Goal: Task Accomplishment & Management: Use online tool/utility

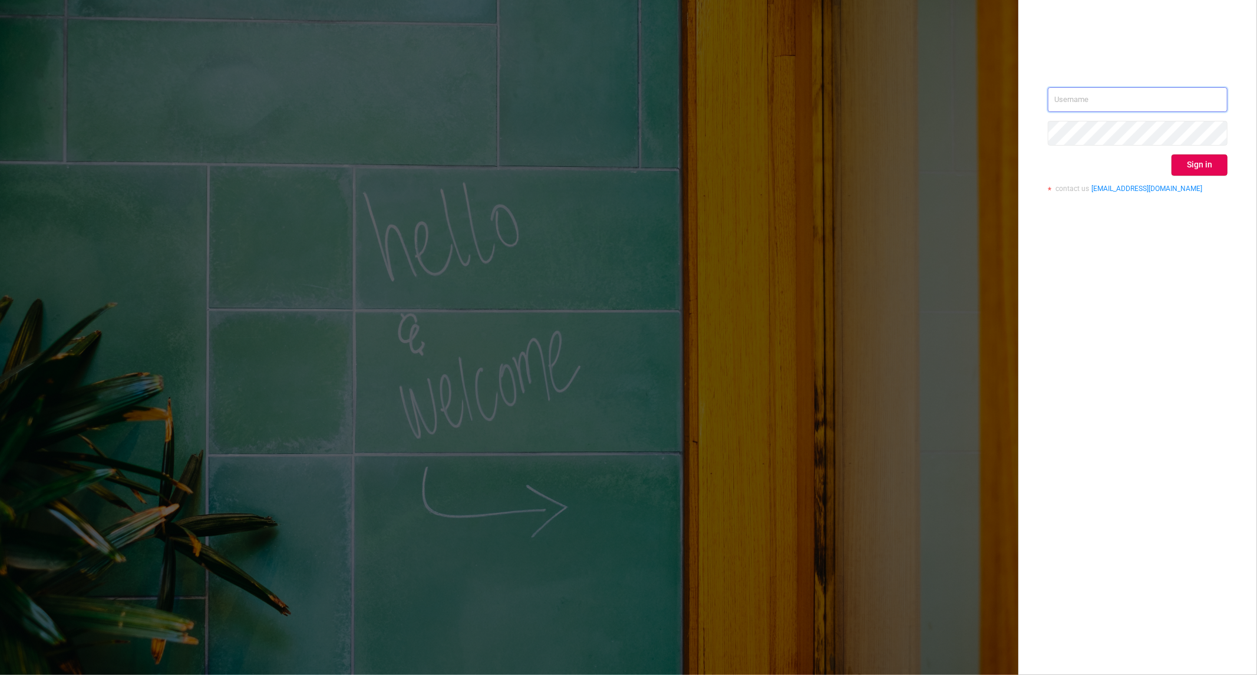
click at [1145, 101] on input "text" at bounding box center [1138, 99] width 180 height 25
type input "[PERSON_NAME][EMAIL_ADDRESS][DOMAIN_NAME]"
click at [1191, 169] on button "Sign in" at bounding box center [1200, 164] width 56 height 21
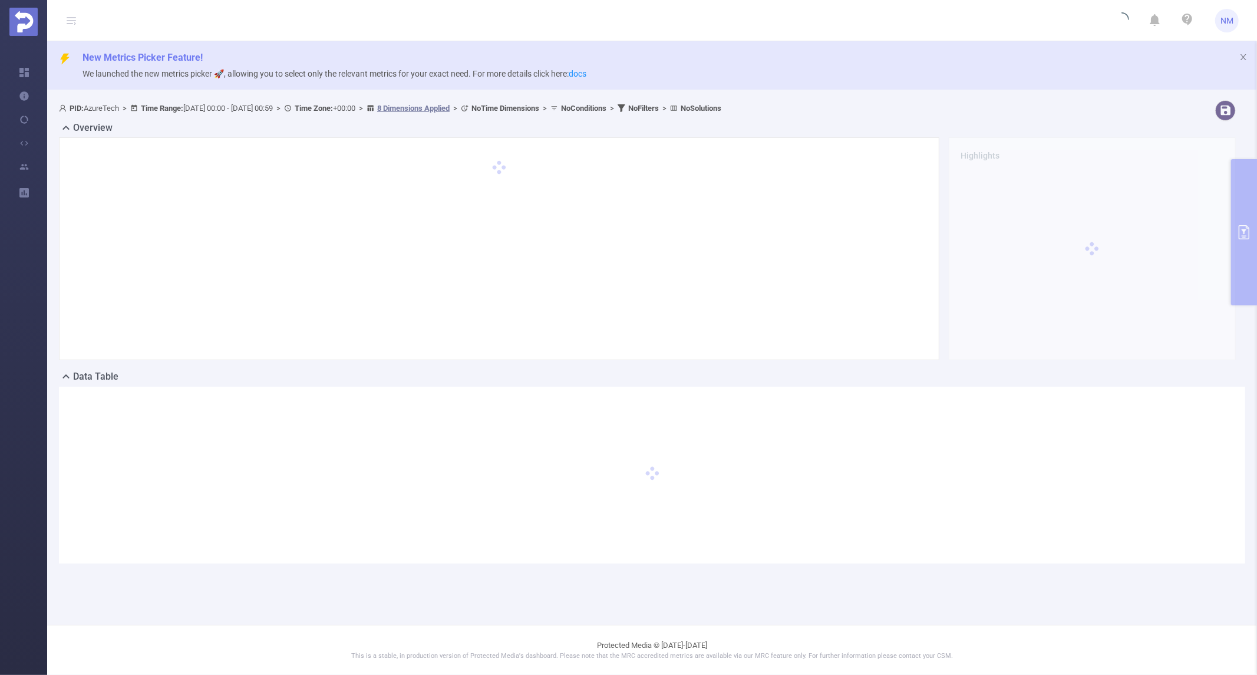
click at [1240, 251] on div "Highlights" at bounding box center [1092, 248] width 296 height 223
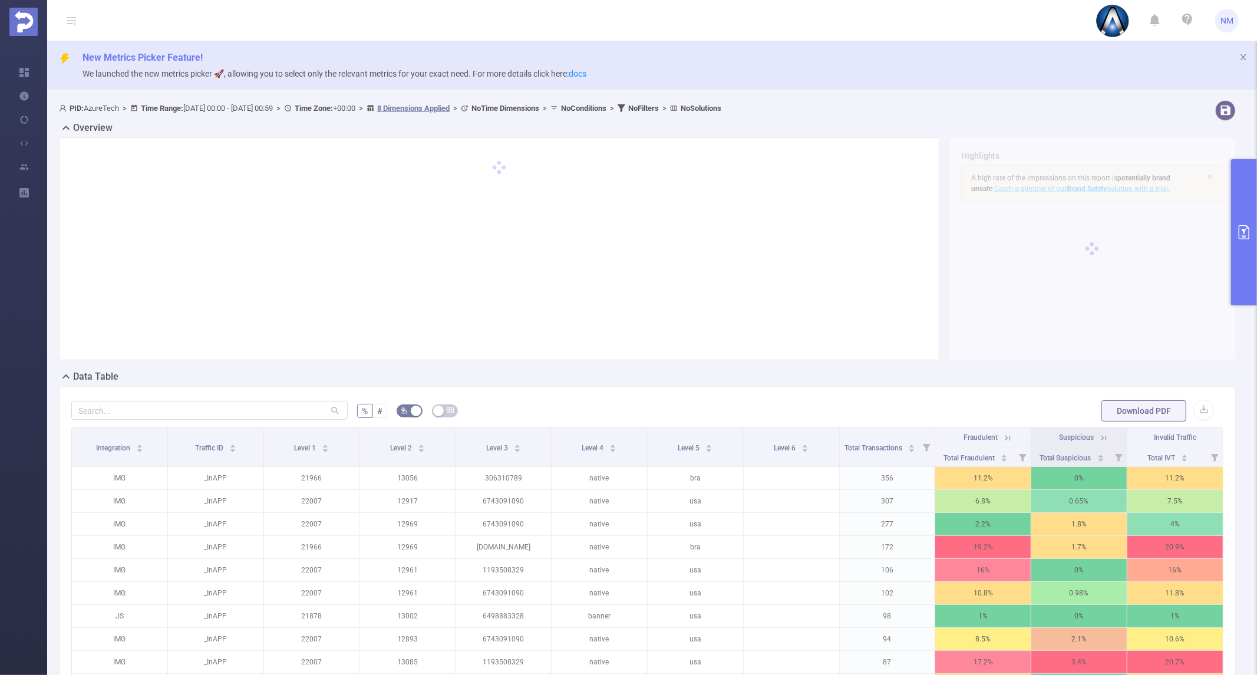
click at [1241, 248] on button "primary" at bounding box center [1244, 232] width 26 height 146
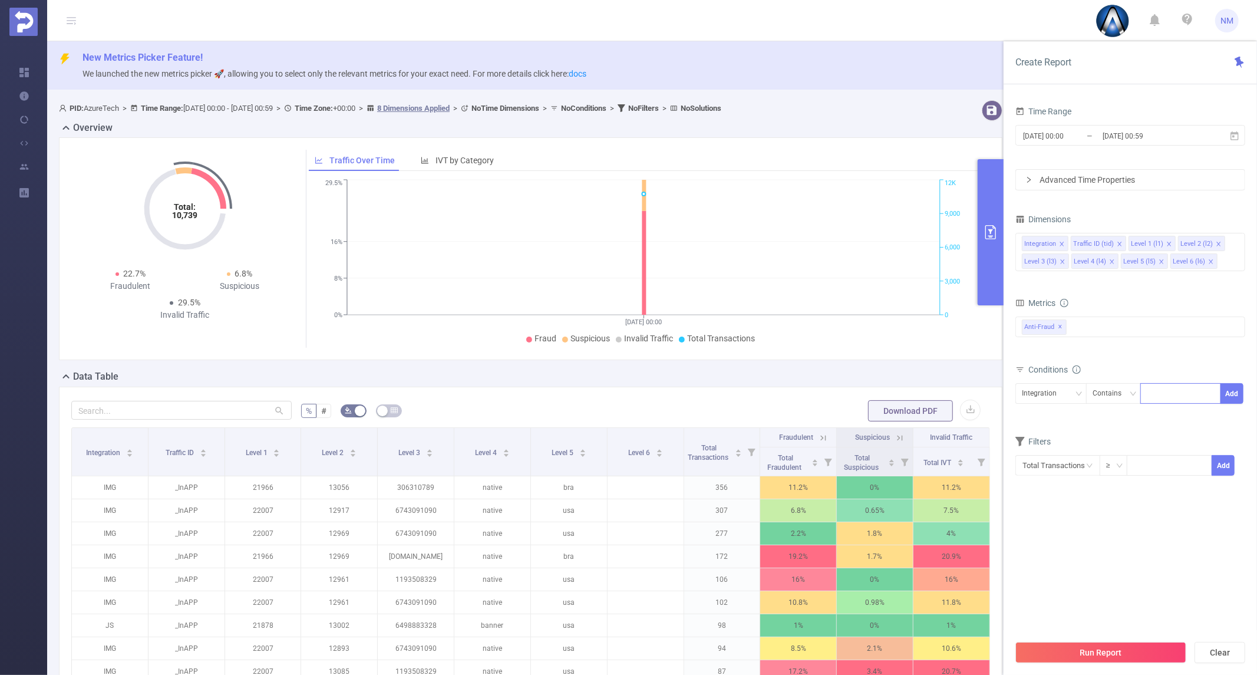
click at [1167, 391] on div at bounding box center [1181, 393] width 68 height 19
click at [1056, 399] on div "Integration" at bounding box center [1043, 393] width 43 height 19
click at [1050, 449] on li "Level 1 (l1)" at bounding box center [1051, 455] width 71 height 19
click at [1167, 391] on div at bounding box center [1181, 393] width 68 height 19
type input "22021"
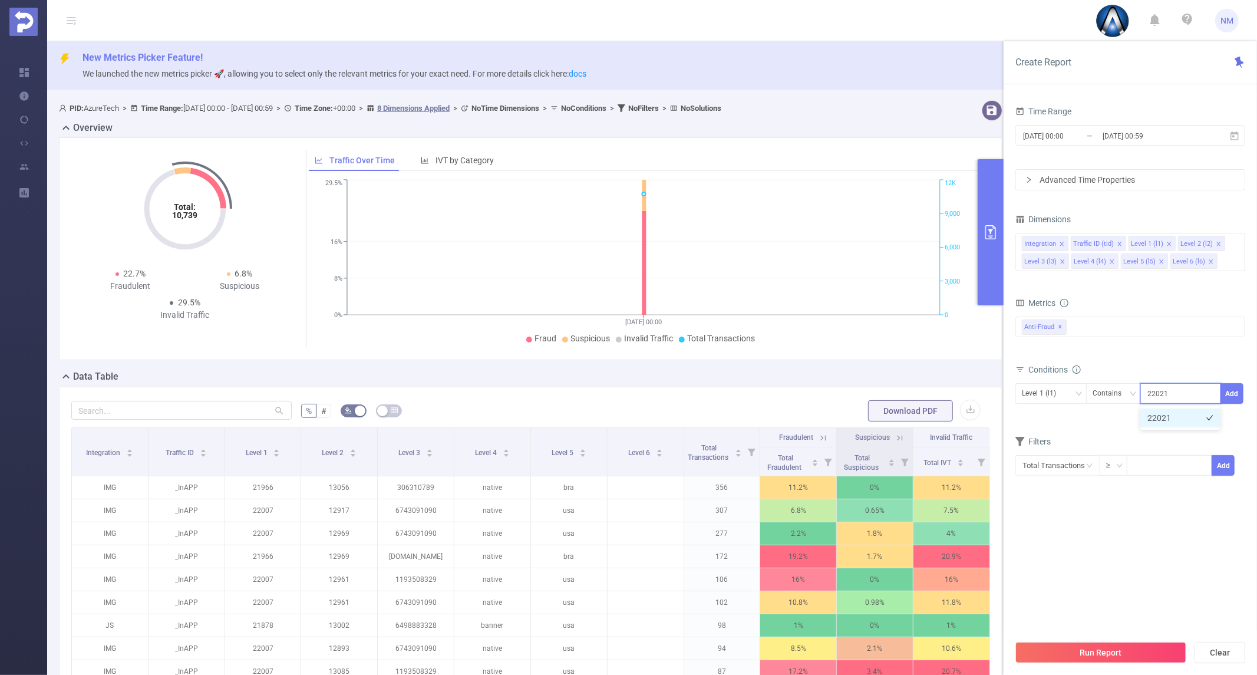
click at [1166, 417] on li "22021" at bounding box center [1180, 417] width 80 height 19
click at [1234, 394] on button "Add" at bounding box center [1232, 393] width 23 height 21
click at [1117, 245] on icon "icon: close" at bounding box center [1120, 244] width 6 height 6
click at [1155, 242] on li "Level 2 (l2)" at bounding box center [1143, 243] width 47 height 15
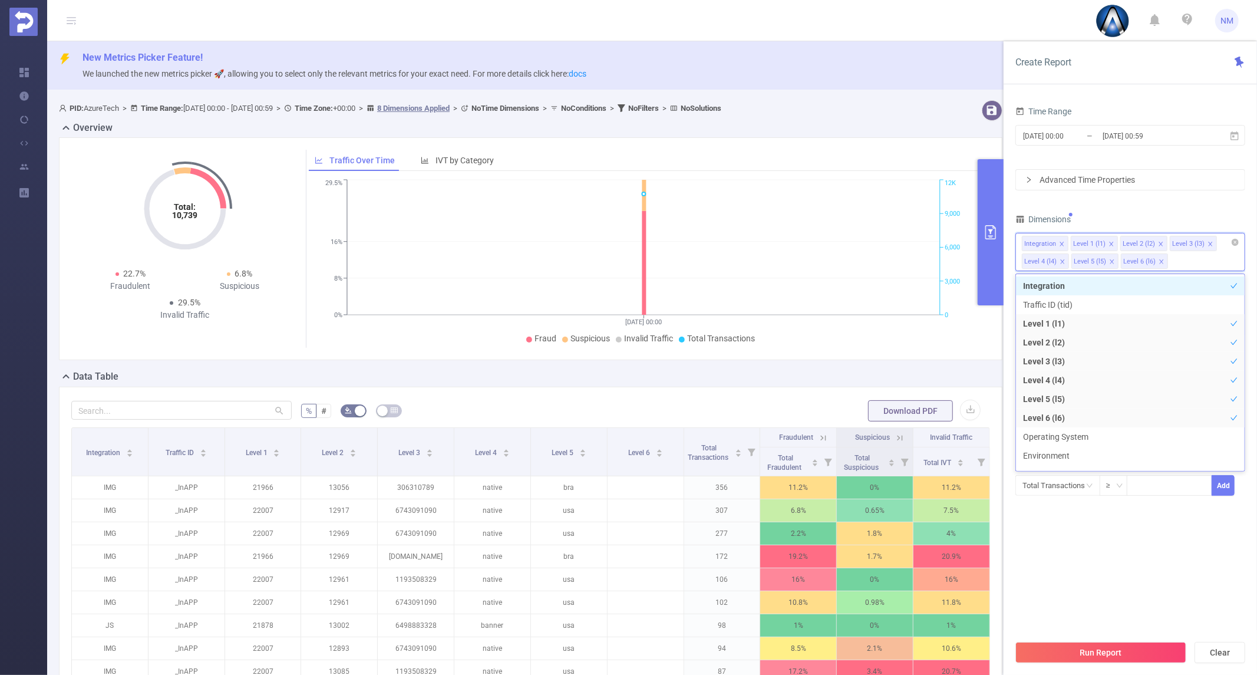
click at [1158, 246] on icon "icon: close" at bounding box center [1161, 244] width 6 height 6
click at [1105, 262] on li "Level 6 (l6)" at bounding box center [1095, 260] width 47 height 15
click at [1109, 262] on icon "icon: close" at bounding box center [1112, 262] width 6 height 6
click at [1064, 261] on li "Level 5 (l5)" at bounding box center [1045, 260] width 47 height 15
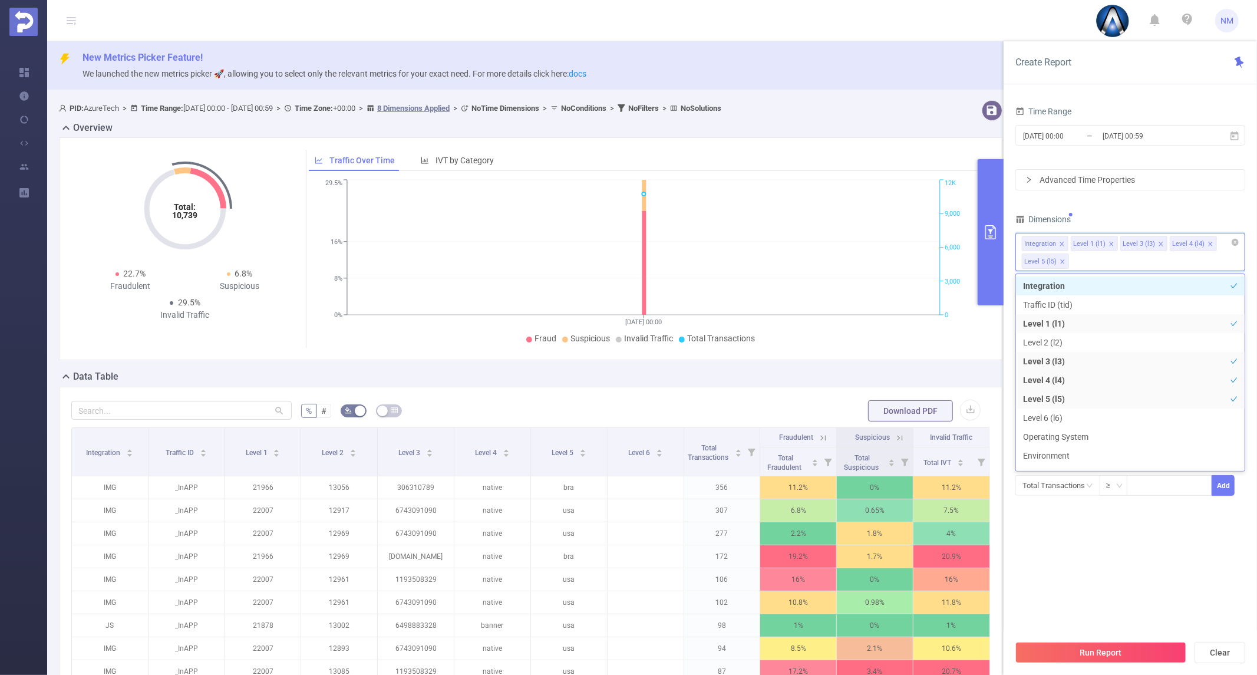
click at [1060, 260] on icon "icon: close" at bounding box center [1063, 262] width 6 height 6
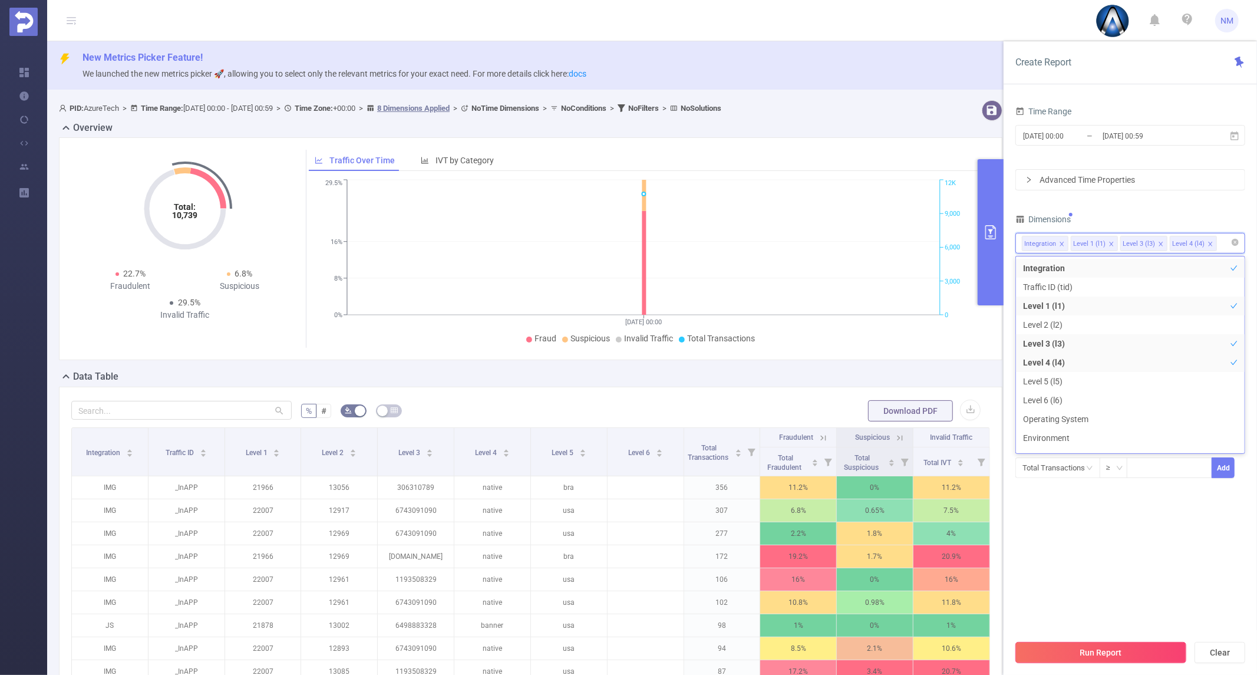
click at [1122, 642] on button "Run Report" at bounding box center [1101, 652] width 171 height 21
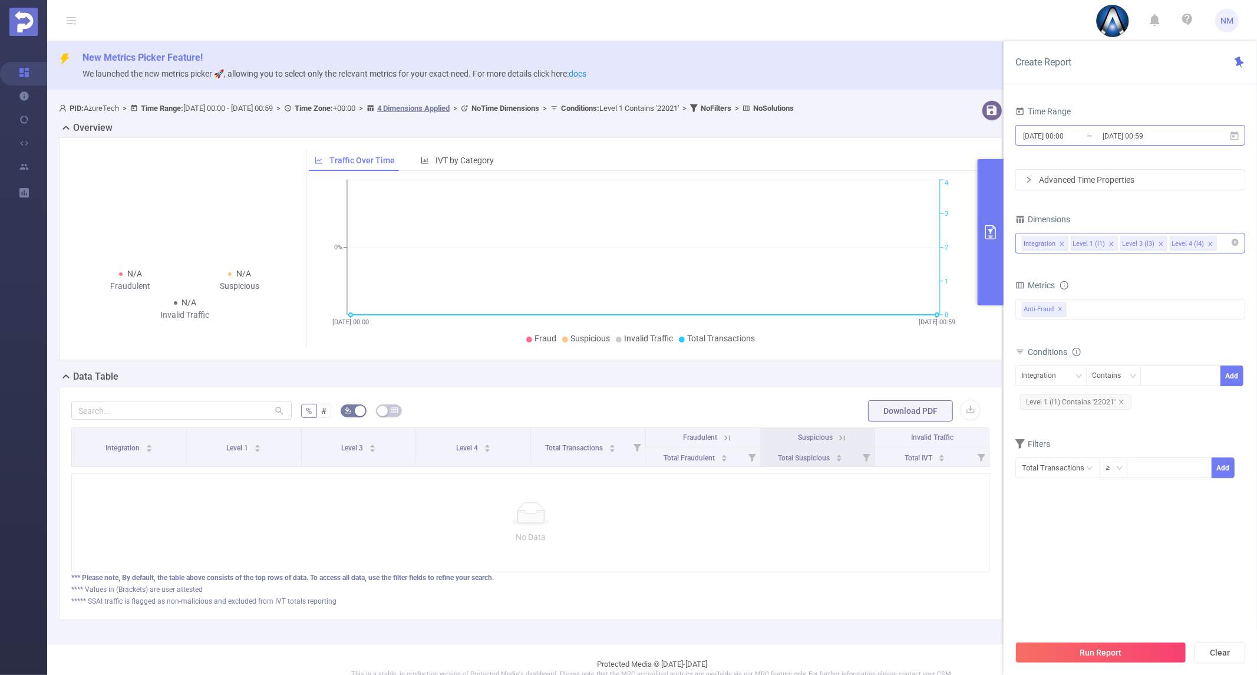
click at [1092, 130] on input "[DATE] 00:00" at bounding box center [1069, 136] width 95 height 16
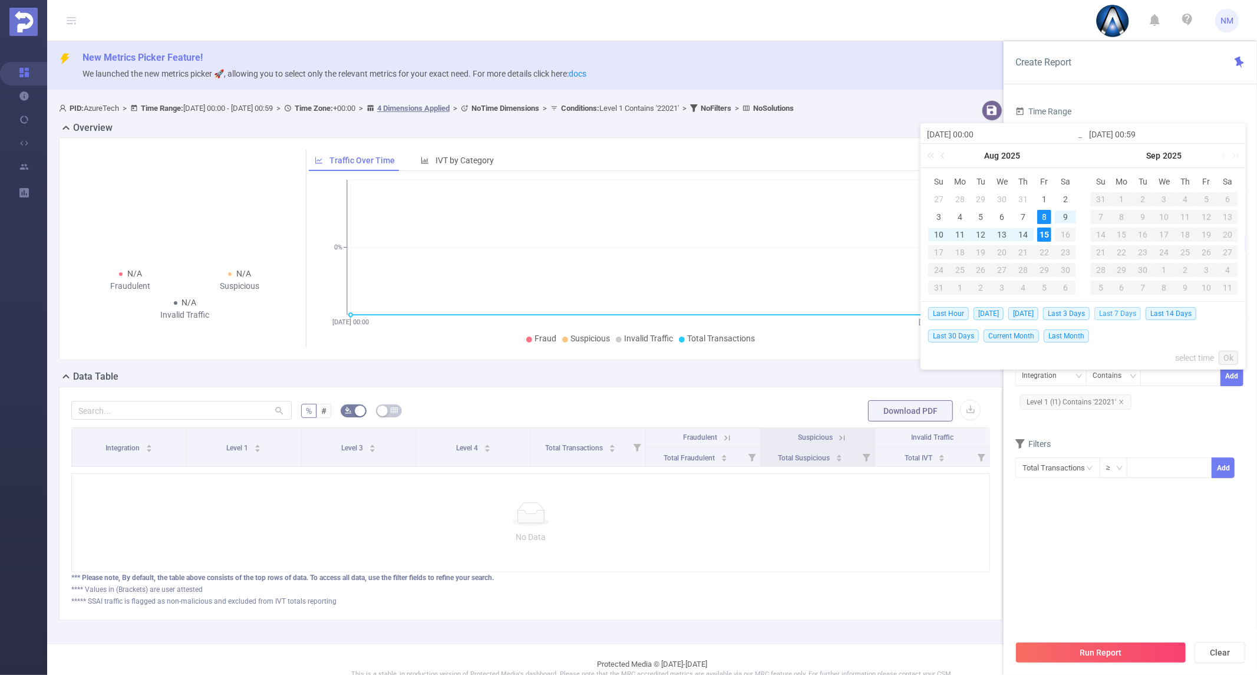
click at [1111, 316] on span "Last 7 Days" at bounding box center [1118, 313] width 47 height 13
type input "[DATE] 00:00"
type input "[DATE] 23:59"
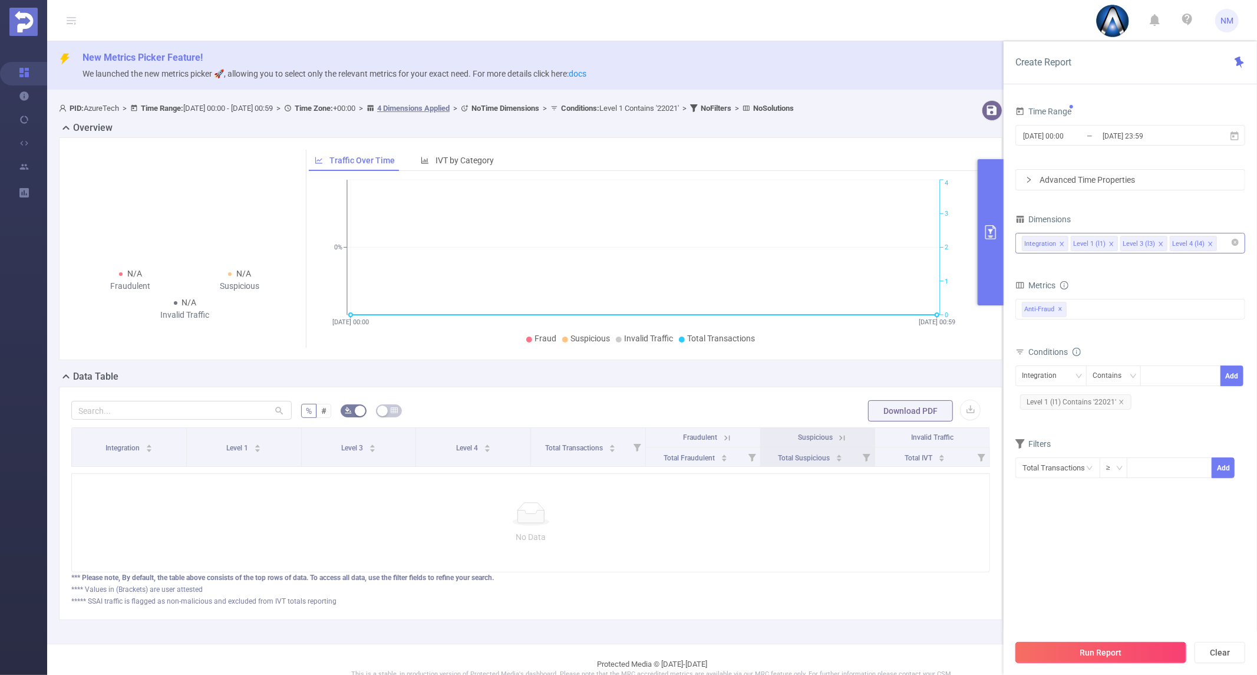
click at [1103, 647] on button "Run Report" at bounding box center [1101, 652] width 171 height 21
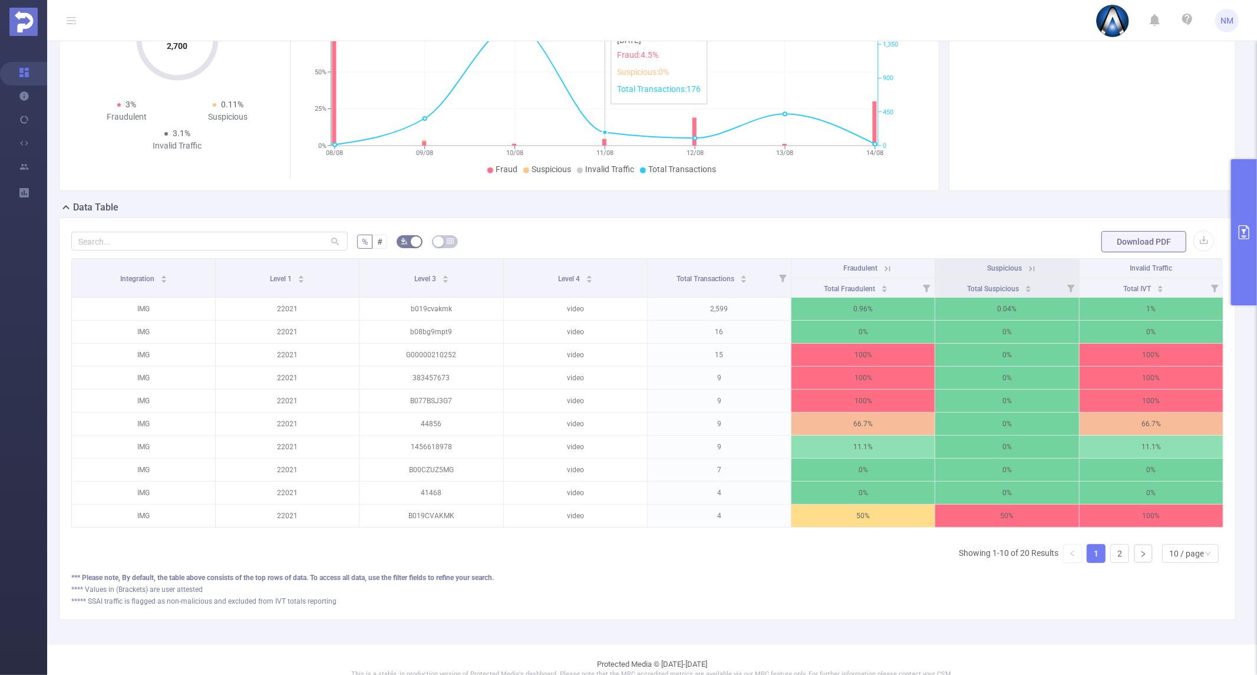
scroll to position [196, 0]
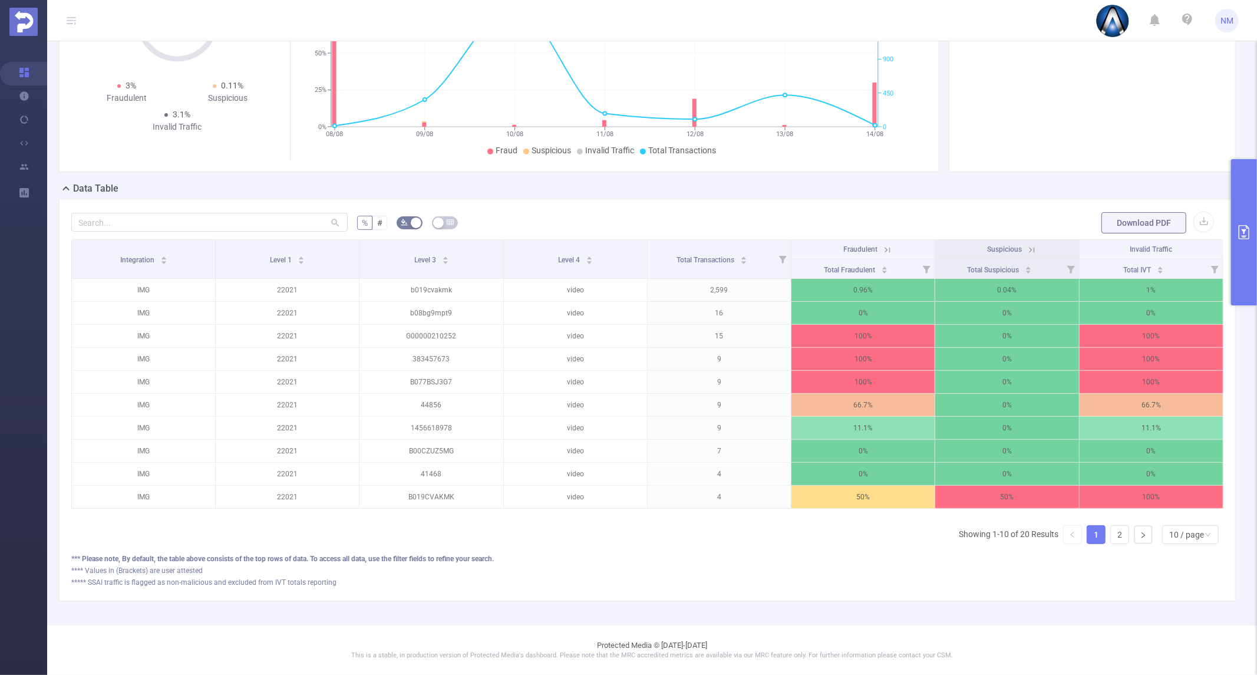
click at [1232, 242] on button "primary" at bounding box center [1244, 232] width 26 height 146
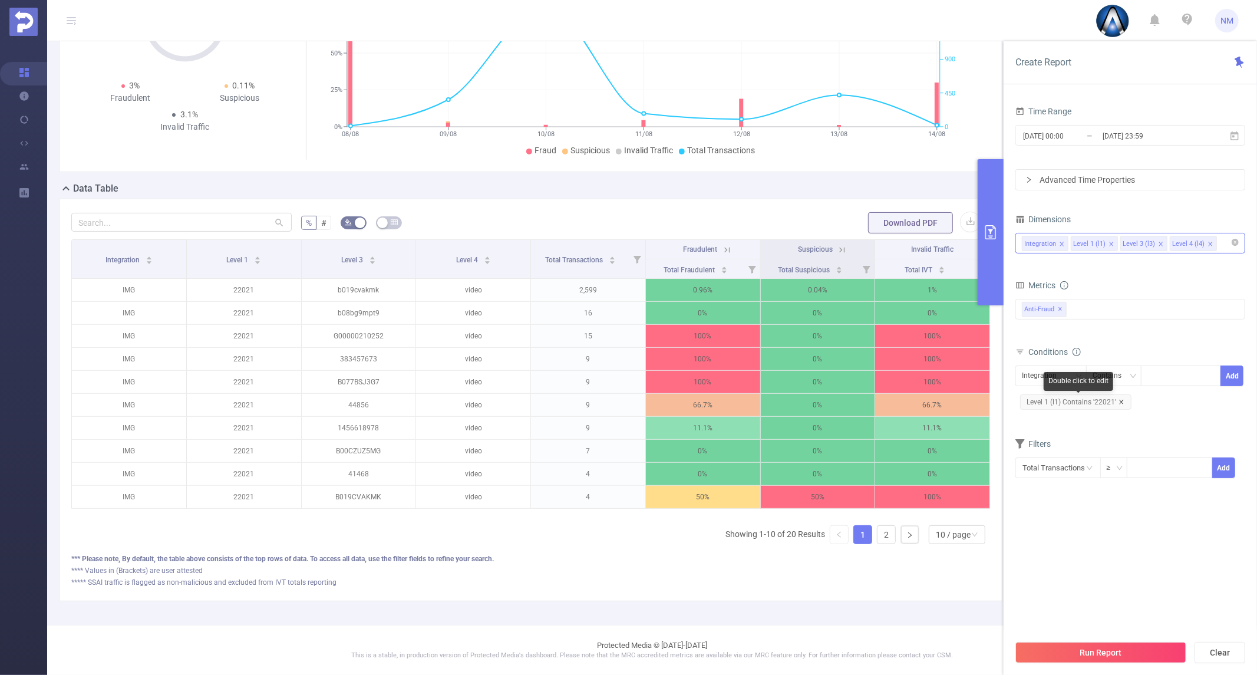
click at [1120, 403] on icon "icon: close" at bounding box center [1122, 402] width 6 height 6
click at [1048, 384] on div "Integration" at bounding box center [1043, 375] width 43 height 19
click at [1057, 410] on li "Level 1 (l1)" at bounding box center [1051, 419] width 71 height 19
click at [1161, 374] on div at bounding box center [1181, 375] width 68 height 19
type input "22034"
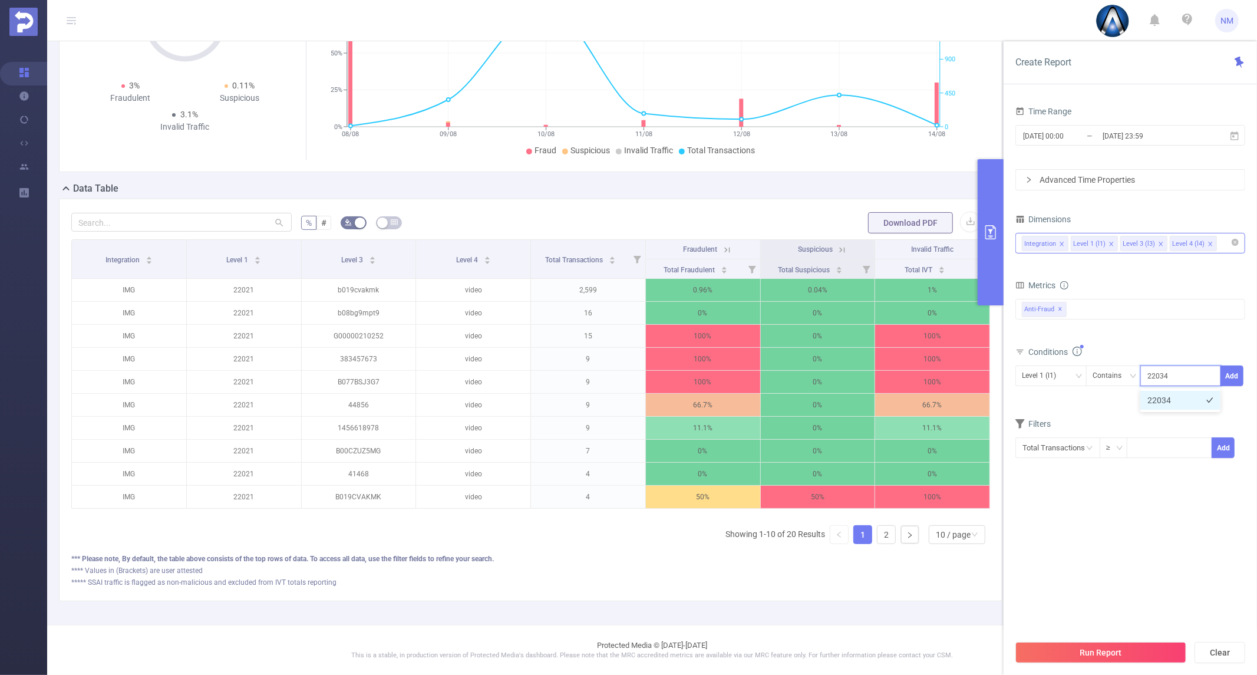
click at [1153, 408] on li "22034" at bounding box center [1180, 400] width 80 height 19
click at [1238, 375] on button "Add" at bounding box center [1232, 375] width 23 height 21
click at [1106, 651] on button "Run Report" at bounding box center [1101, 652] width 171 height 21
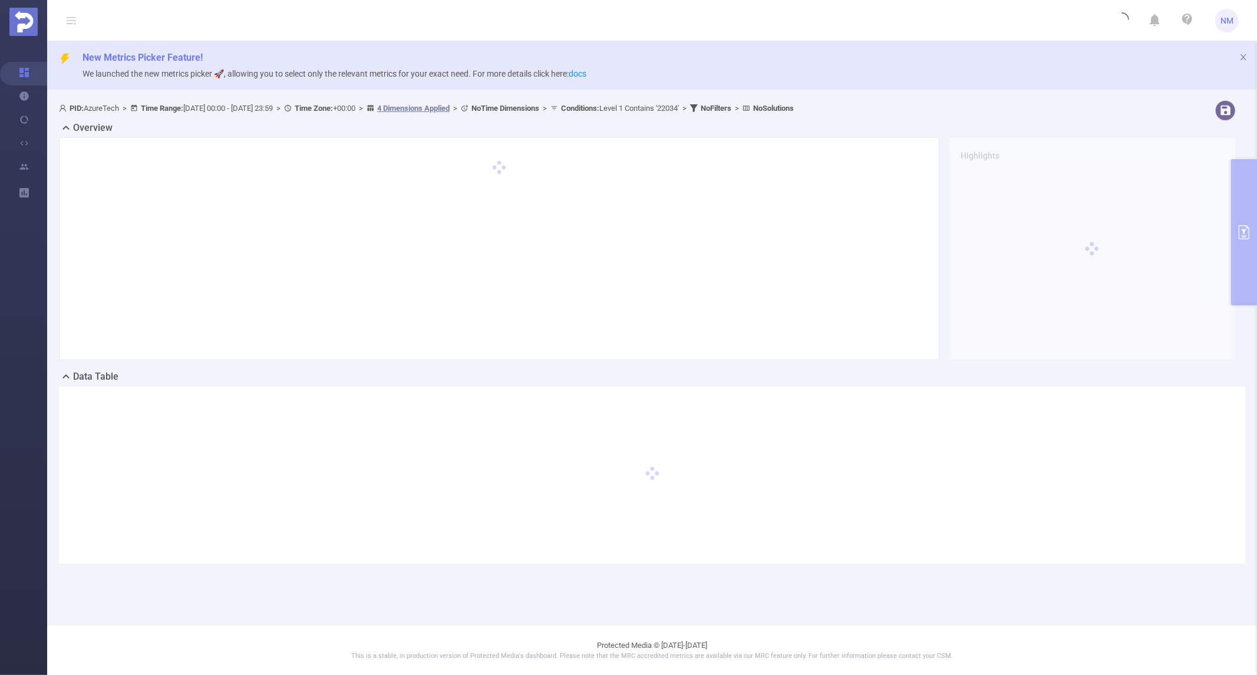
scroll to position [0, 0]
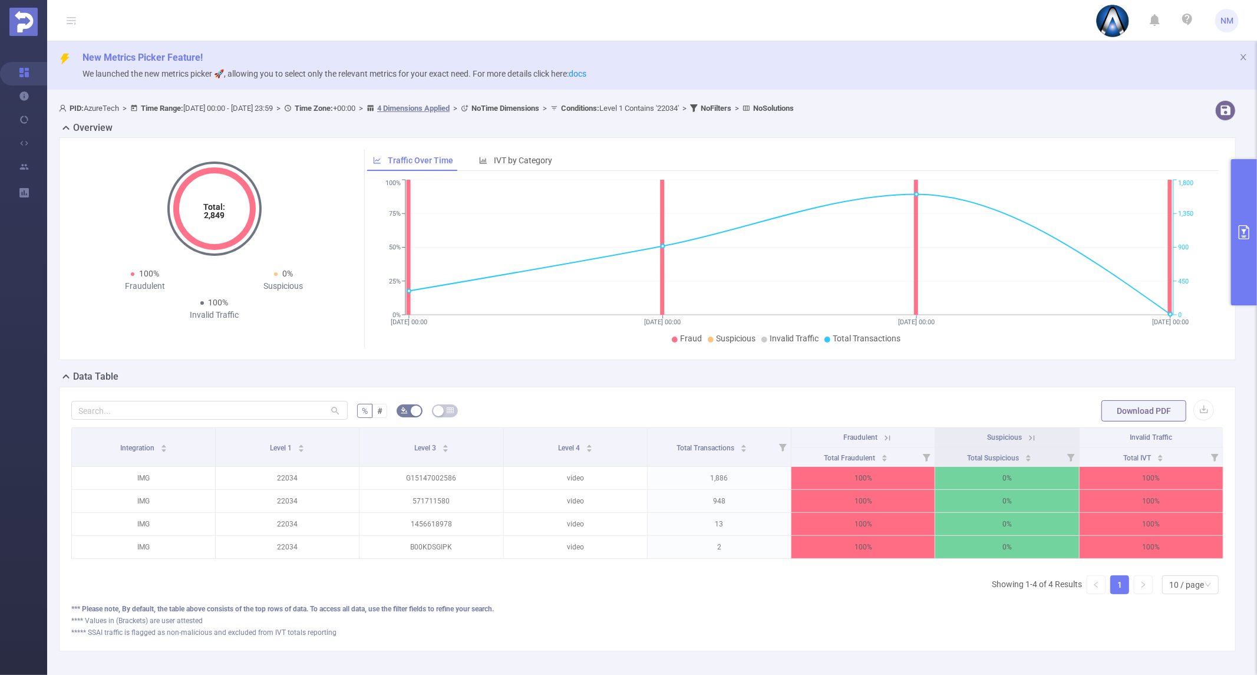
click at [1238, 213] on button "primary" at bounding box center [1244, 232] width 26 height 146
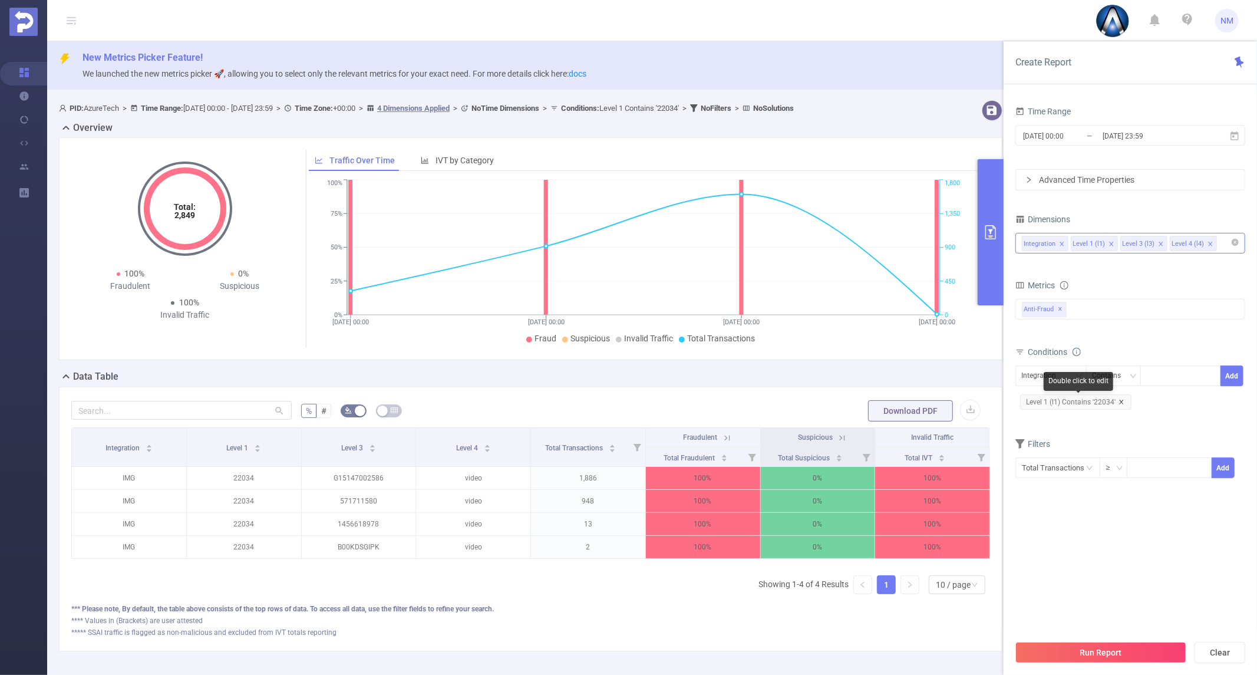
click at [1119, 402] on icon "icon: close" at bounding box center [1122, 402] width 6 height 6
click at [1160, 383] on div at bounding box center [1181, 375] width 68 height 19
click at [1052, 376] on div "Integration" at bounding box center [1043, 375] width 43 height 19
click at [1051, 413] on li "Level 1 (l1)" at bounding box center [1051, 419] width 71 height 19
click at [1162, 381] on div at bounding box center [1181, 375] width 68 height 19
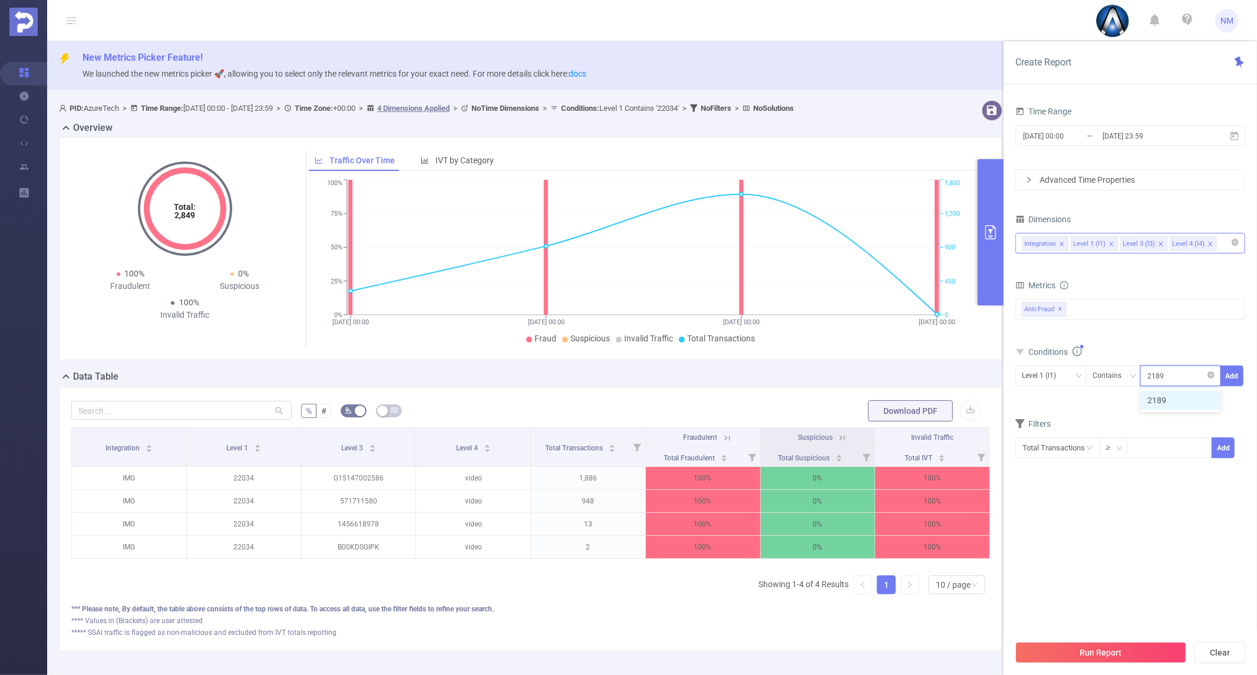
type input "21896"
click at [1169, 402] on li "21896" at bounding box center [1180, 400] width 80 height 19
click at [1245, 380] on div "Time Range [DATE] 00:00 _ [DATE] 23:59 Advanced Time Properties Dimensions Inte…" at bounding box center [1130, 393] width 253 height 604
click at [1235, 376] on button "Add" at bounding box center [1232, 375] width 23 height 21
click at [1099, 645] on button "Run Report" at bounding box center [1101, 652] width 171 height 21
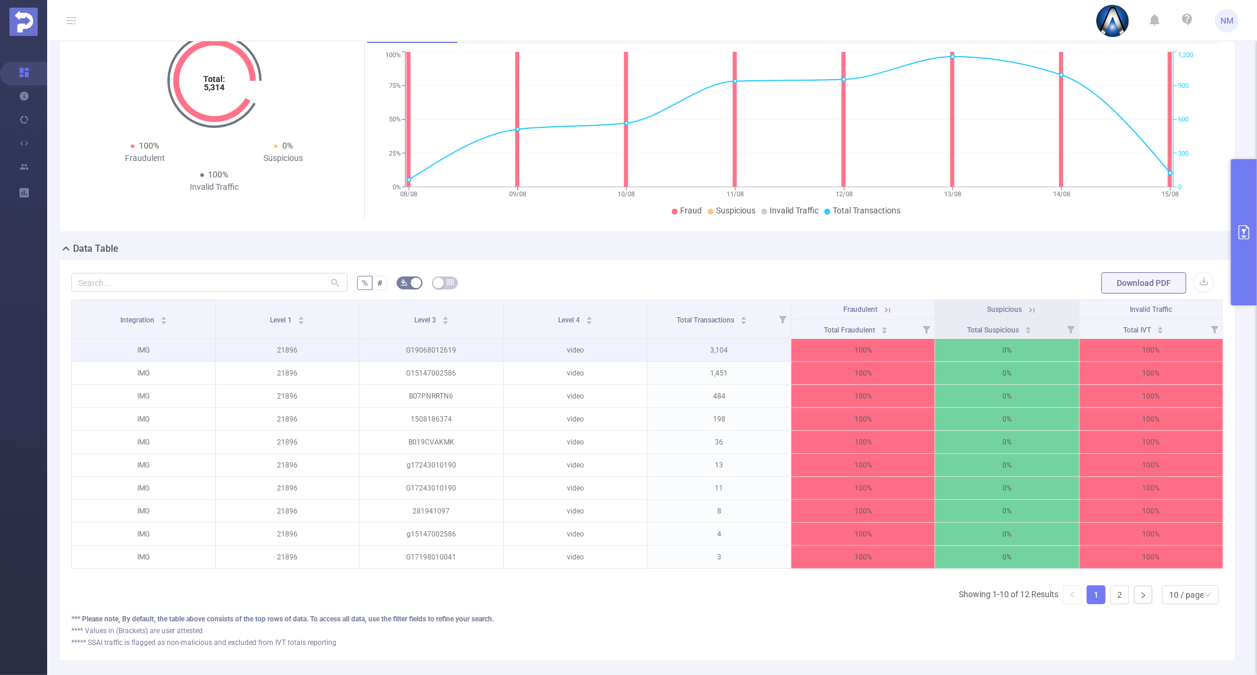
scroll to position [131, 0]
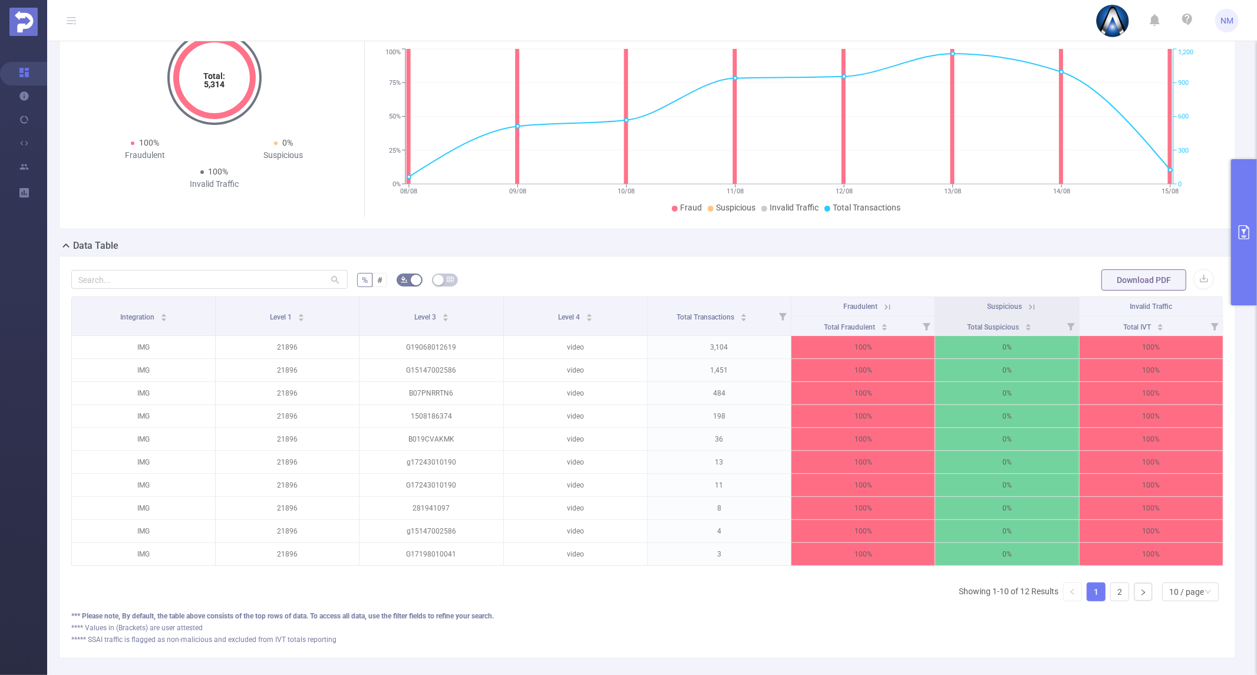
click at [1257, 251] on button "primary" at bounding box center [1244, 232] width 26 height 146
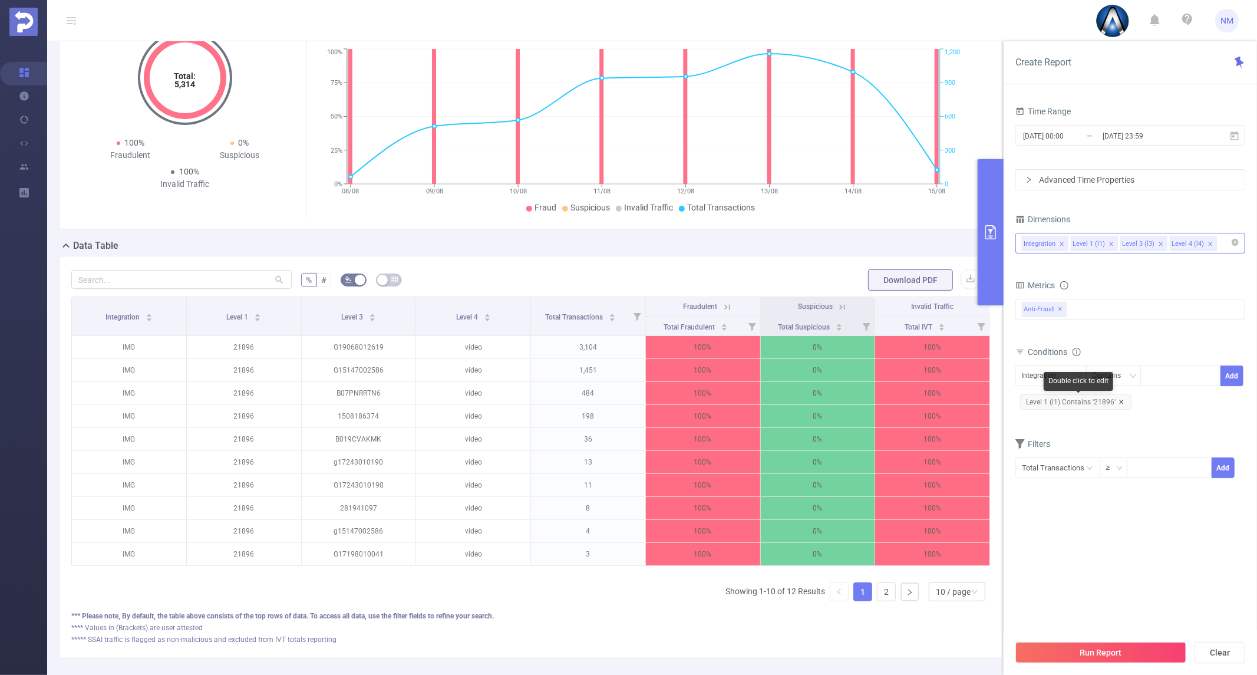
click at [1120, 399] on icon "icon: close" at bounding box center [1122, 402] width 6 height 6
click at [1164, 378] on div at bounding box center [1181, 375] width 68 height 19
type input "22010"
click at [1167, 393] on li "22010" at bounding box center [1180, 400] width 80 height 19
click at [1048, 375] on div "Integration" at bounding box center [1043, 375] width 43 height 19
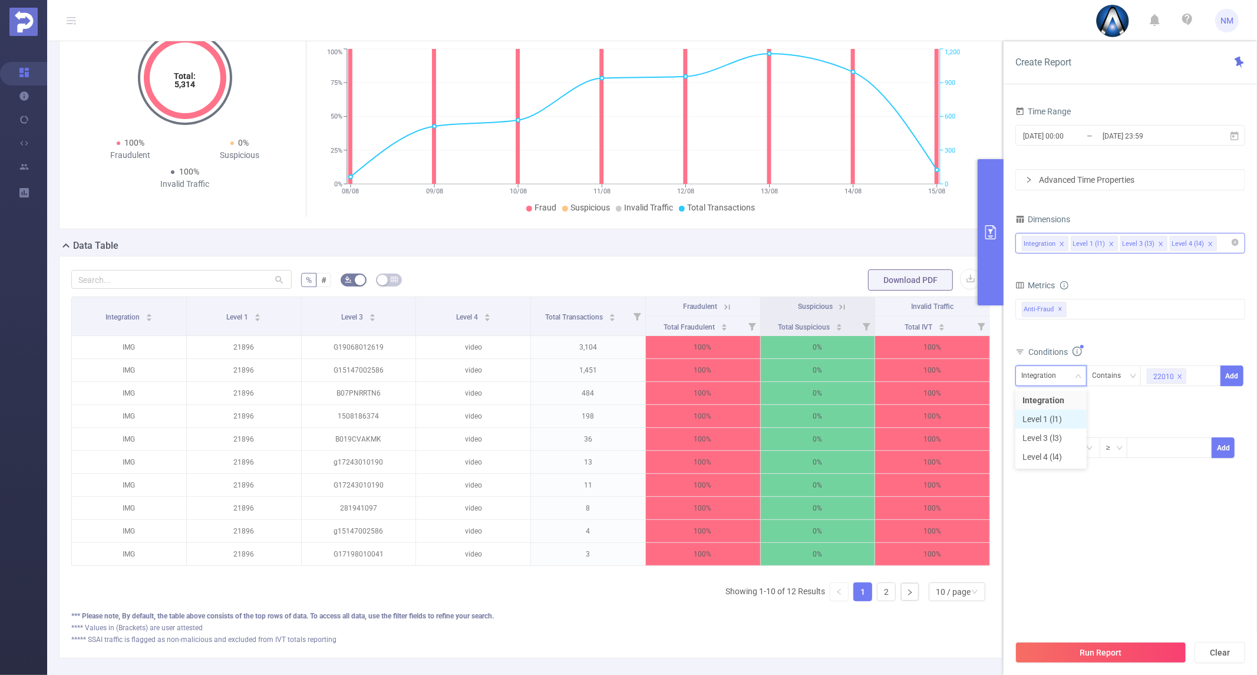
click at [1054, 416] on li "Level 1 (l1)" at bounding box center [1051, 419] width 71 height 19
click at [1234, 375] on button "Add" at bounding box center [1232, 375] width 23 height 21
click at [1110, 653] on button "Run Report" at bounding box center [1101, 652] width 171 height 21
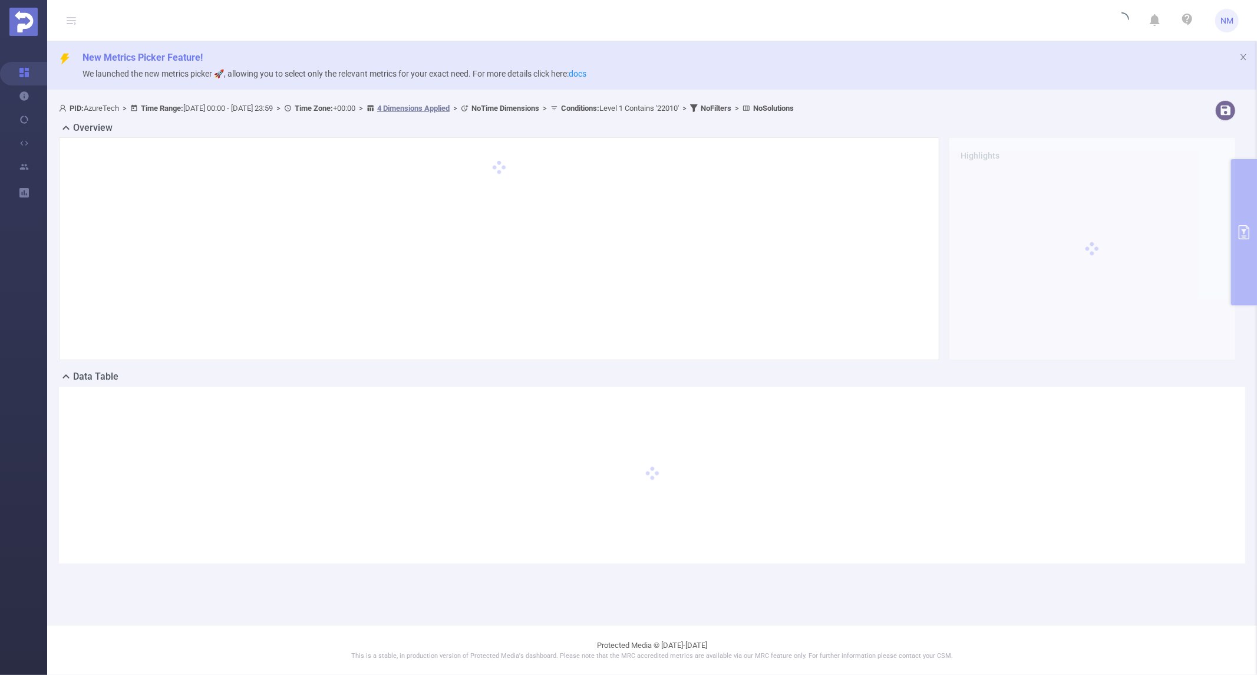
scroll to position [0, 0]
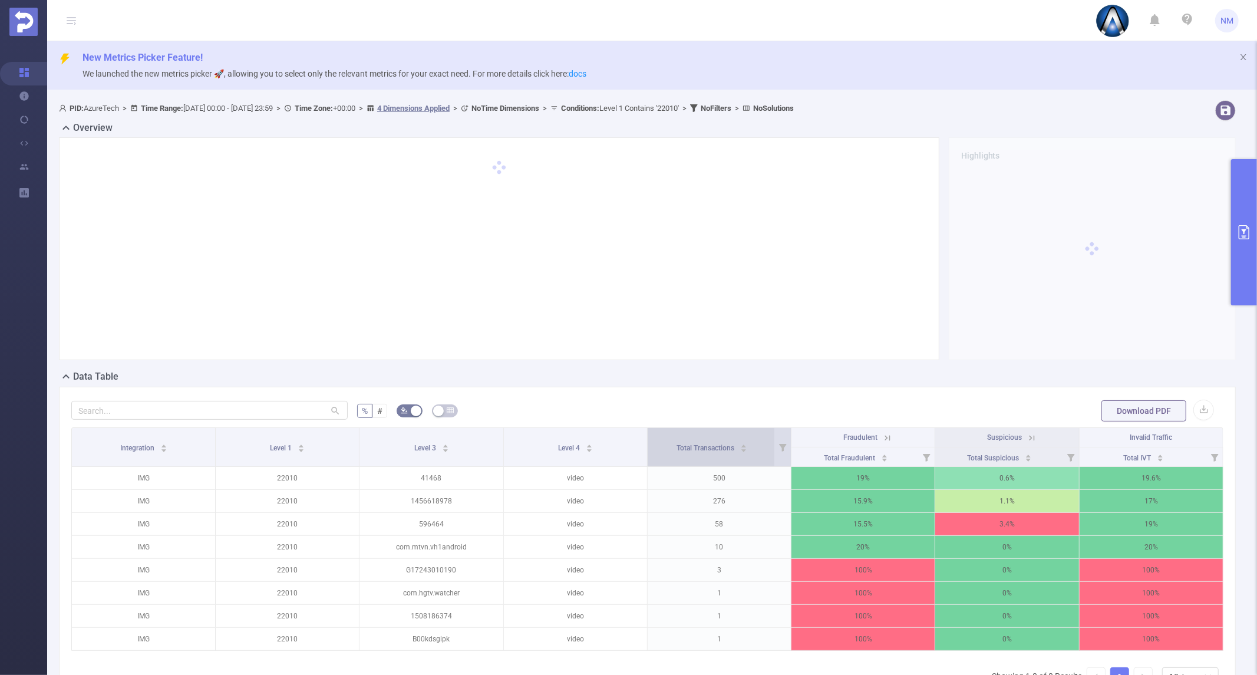
scroll to position [65, 0]
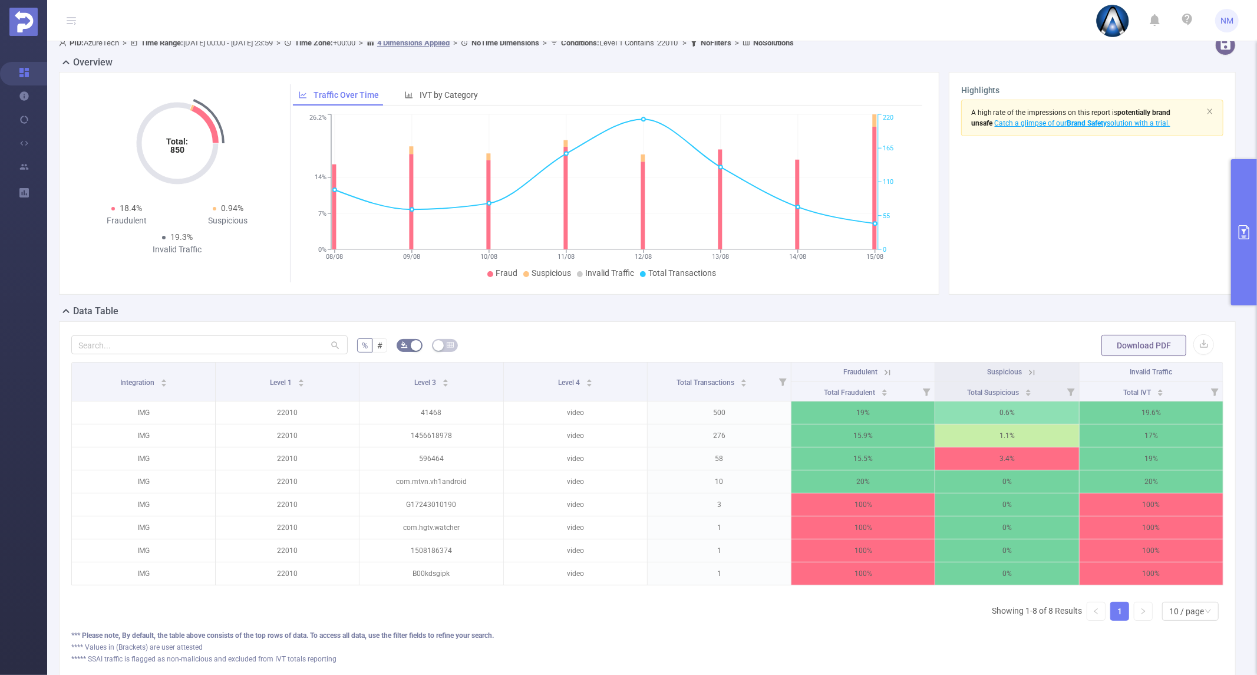
drag, startPoint x: 1257, startPoint y: 242, endPoint x: 1250, endPoint y: 242, distance: 6.5
click at [1257, 242] on button "primary" at bounding box center [1244, 232] width 26 height 146
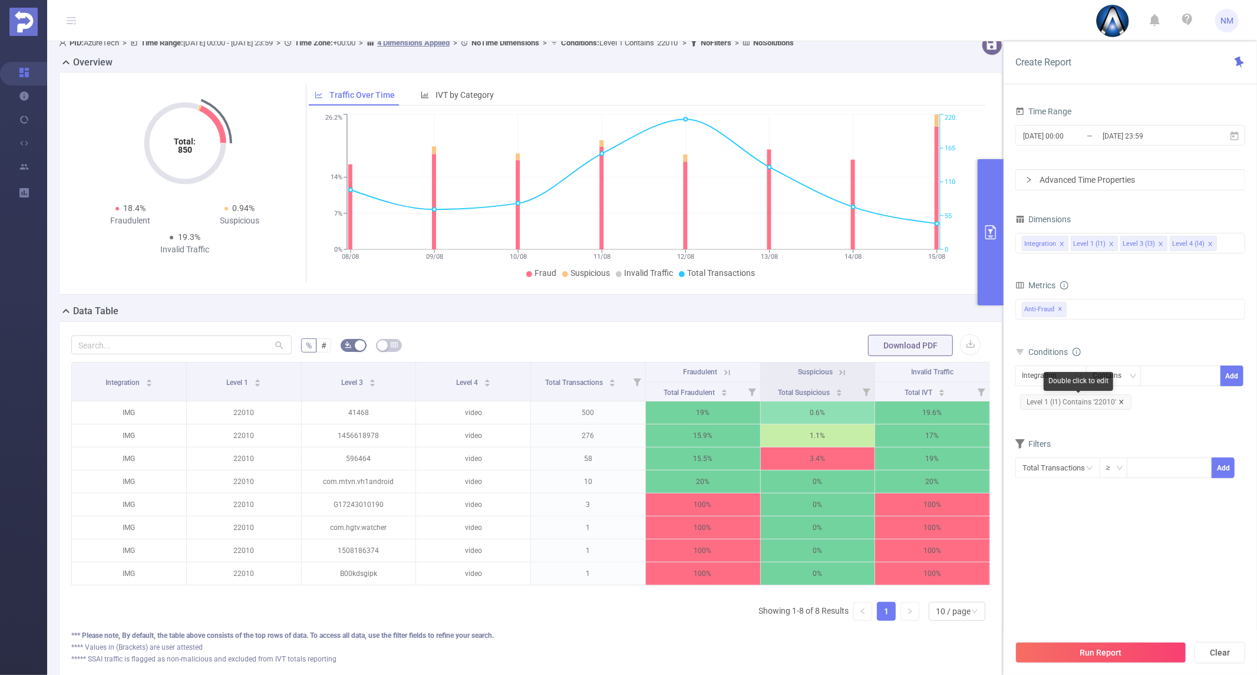
click at [1120, 402] on icon "icon: close" at bounding box center [1122, 402] width 6 height 6
click at [1155, 384] on div at bounding box center [1181, 375] width 68 height 19
type input "21883"
click at [1170, 405] on li "21883" at bounding box center [1180, 400] width 80 height 19
click at [1040, 369] on div "Integration" at bounding box center [1043, 375] width 43 height 19
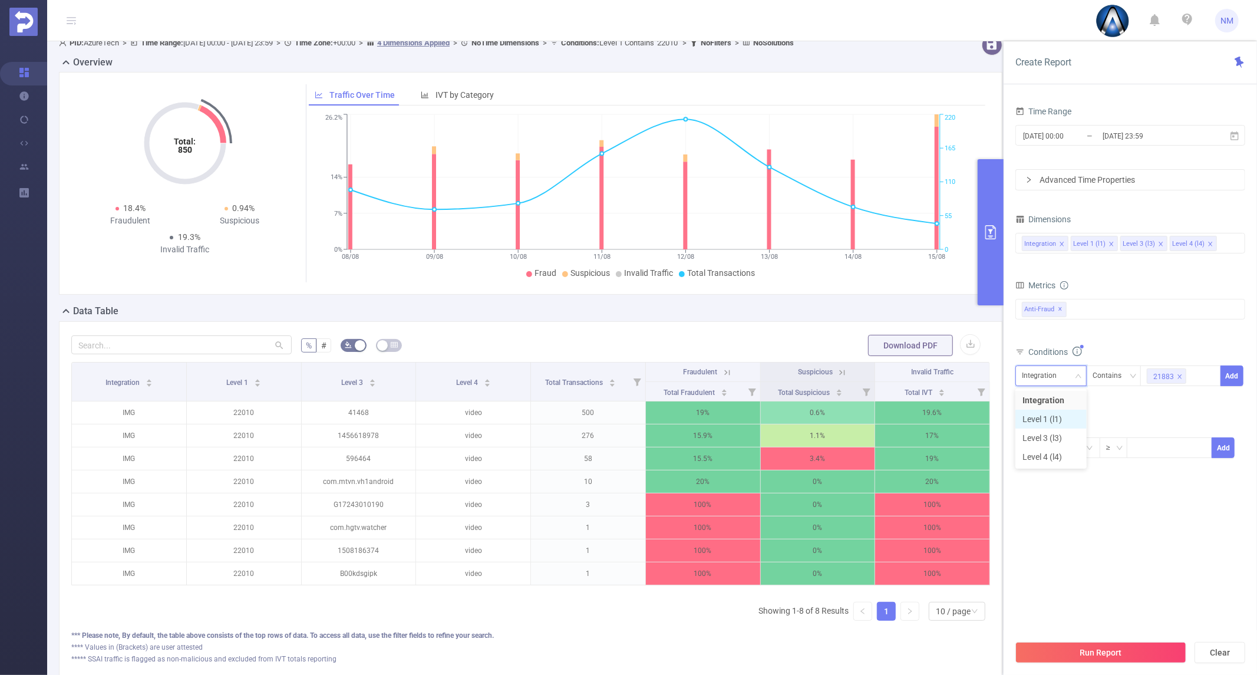
click at [1054, 415] on li "Level 1 (l1)" at bounding box center [1051, 419] width 71 height 19
click at [1060, 241] on icon "icon: close" at bounding box center [1062, 244] width 6 height 6
click at [1229, 376] on button "Add" at bounding box center [1232, 375] width 23 height 21
click at [1114, 646] on button "Run Report" at bounding box center [1101, 652] width 171 height 21
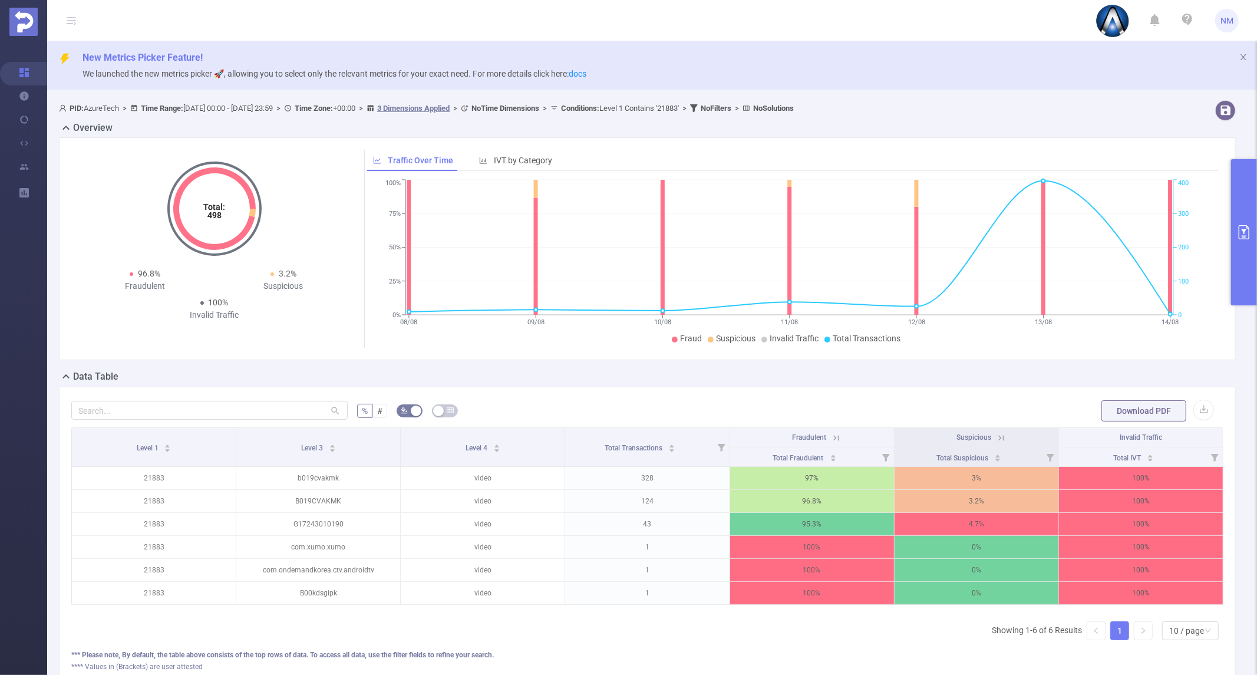
click at [1241, 222] on button "primary" at bounding box center [1244, 232] width 26 height 146
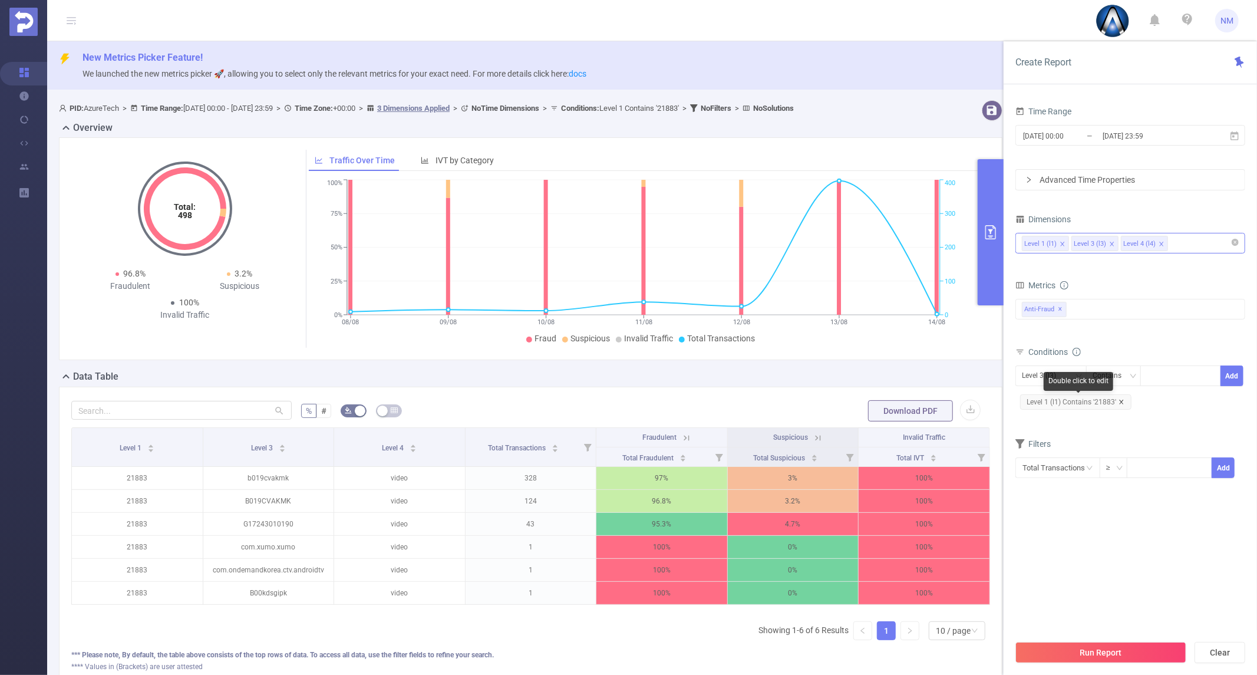
click at [1120, 400] on icon "icon: close" at bounding box center [1122, 402] width 6 height 6
click at [1155, 379] on div at bounding box center [1181, 375] width 68 height 19
type input "22032"
click at [1175, 398] on li "22032" at bounding box center [1180, 400] width 80 height 19
click at [1223, 380] on button "Add" at bounding box center [1232, 375] width 23 height 21
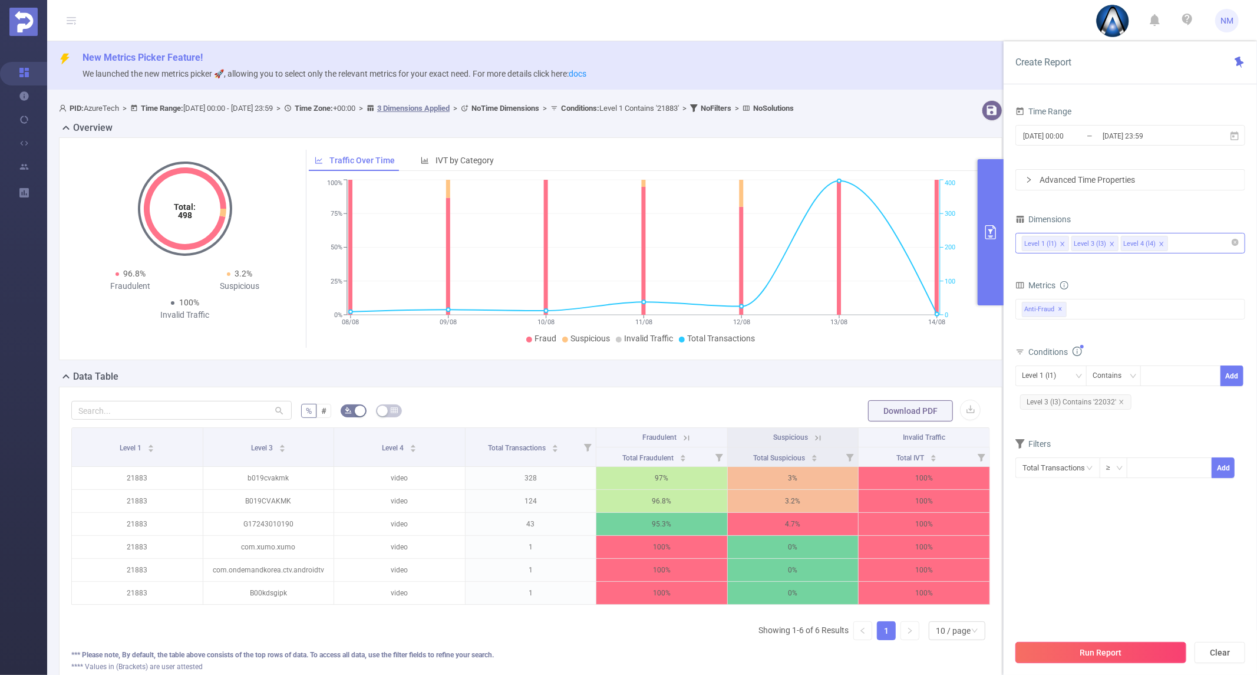
click at [1104, 656] on button "Run Report" at bounding box center [1101, 652] width 171 height 21
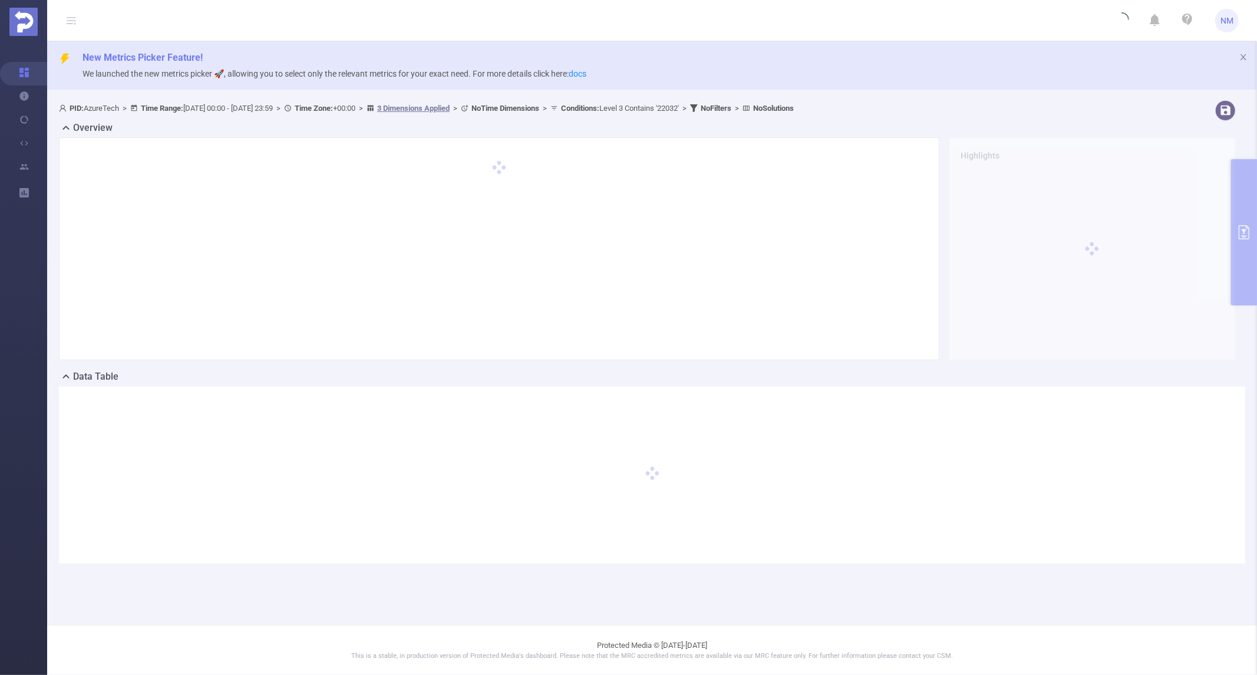
click at [1238, 238] on div "Highlights" at bounding box center [1092, 248] width 296 height 223
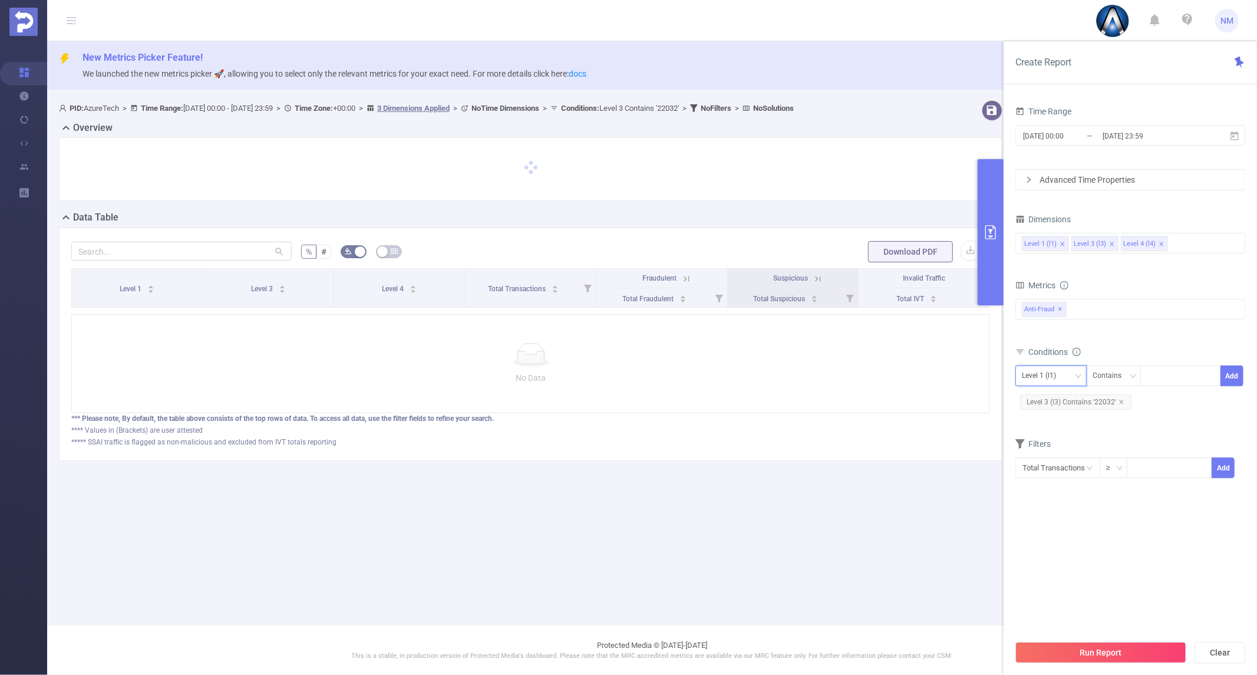
click at [1051, 378] on div "Level 1 (l1)" at bounding box center [1043, 375] width 42 height 19
click at [1047, 398] on li "Level 1 (l1)" at bounding box center [1051, 400] width 71 height 19
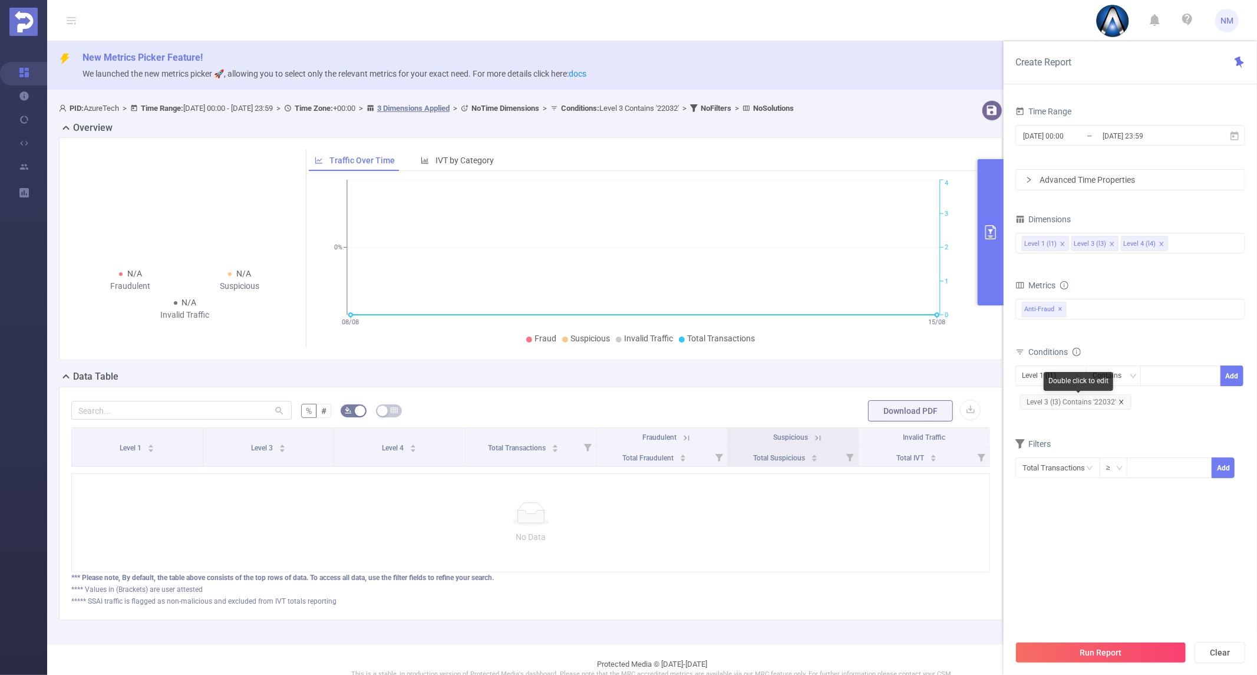
click at [1119, 399] on icon "icon: close" at bounding box center [1122, 402] width 6 height 6
click at [1146, 381] on div at bounding box center [1180, 375] width 81 height 21
type input "22032"
click at [1156, 396] on li "22032" at bounding box center [1180, 400] width 80 height 19
click at [1222, 374] on button "Add" at bounding box center [1232, 375] width 23 height 21
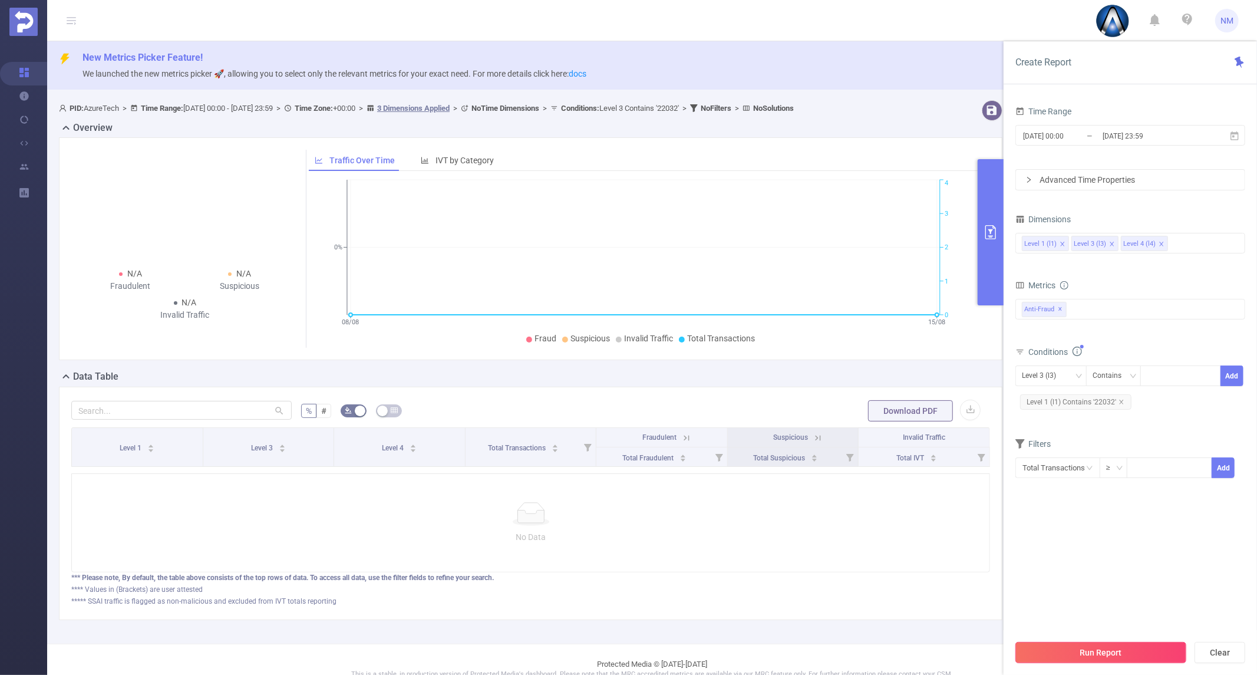
click at [1085, 647] on button "Run Report" at bounding box center [1101, 652] width 171 height 21
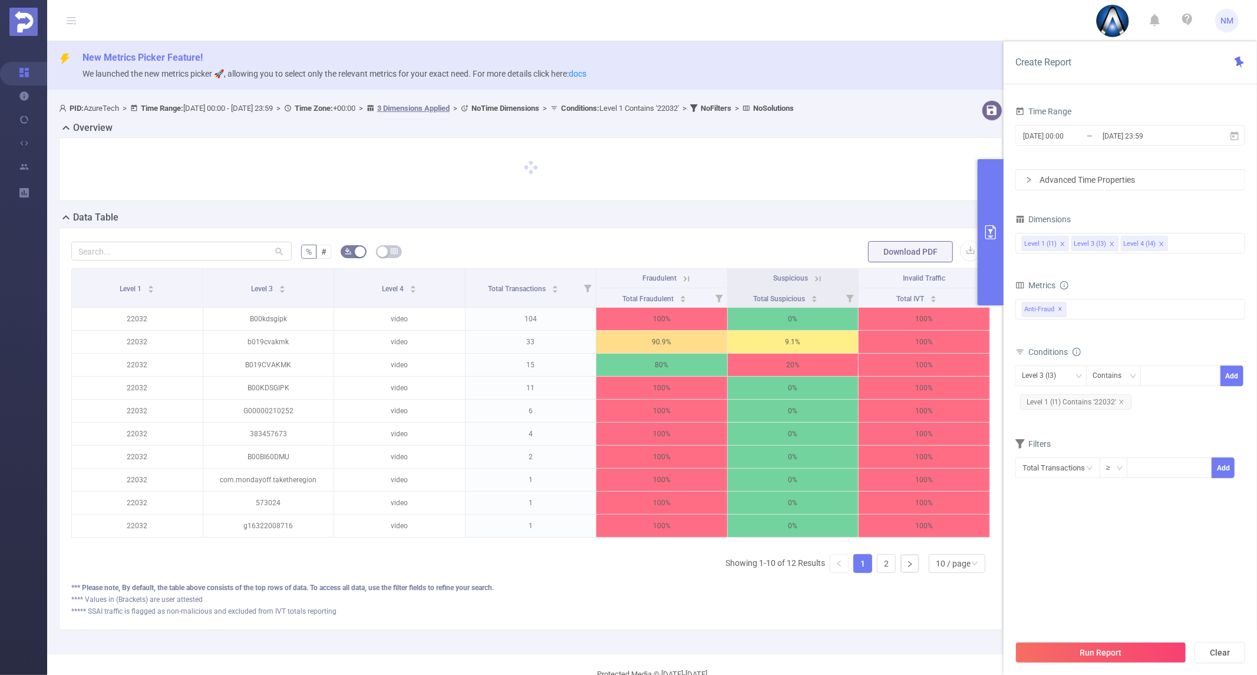
click at [1072, 72] on div "Create Report" at bounding box center [1130, 62] width 253 height 43
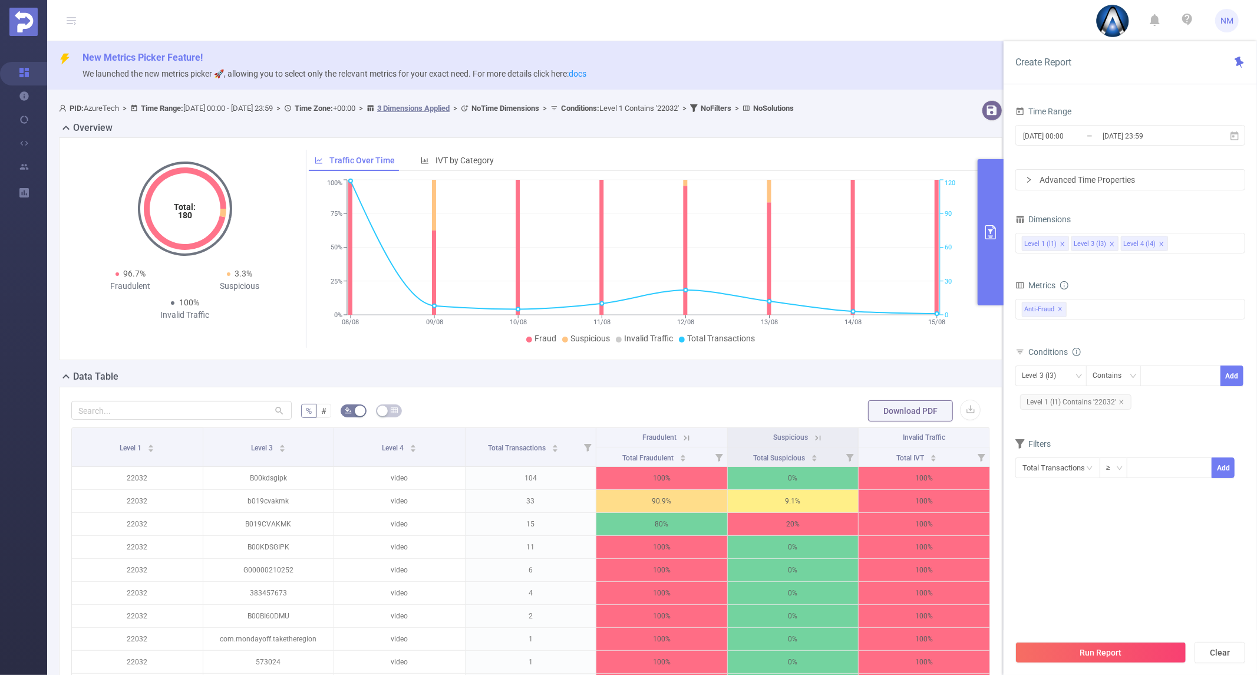
click at [979, 243] on button "primary" at bounding box center [991, 232] width 26 height 146
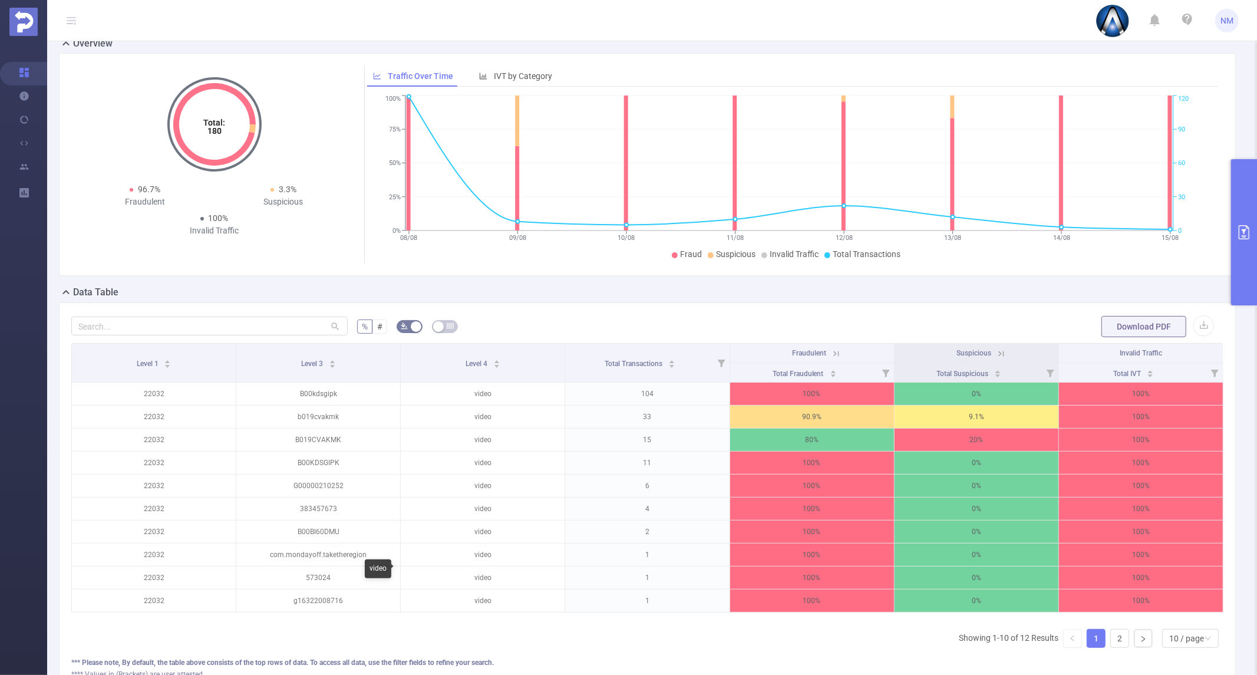
scroll to position [199, 0]
